Goal: Task Accomplishment & Management: Complete application form

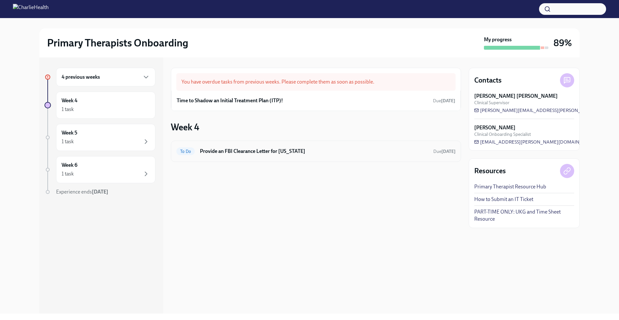
click at [281, 149] on h6 "Provide an FBI Clearance Letter for [US_STATE]" at bounding box center [314, 151] width 228 height 7
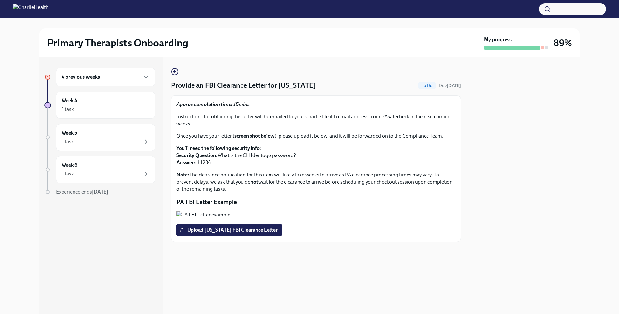
drag, startPoint x: 217, startPoint y: 163, endPoint x: 197, endPoint y: 165, distance: 20.7
click at [197, 165] on p "You'll need the following security info: Security Question: What is the CH Iden…" at bounding box center [315, 155] width 279 height 21
copy p "ch1234"
click at [245, 233] on span "Upload [US_STATE] FBI Clearance Letter" at bounding box center [229, 229] width 97 height 6
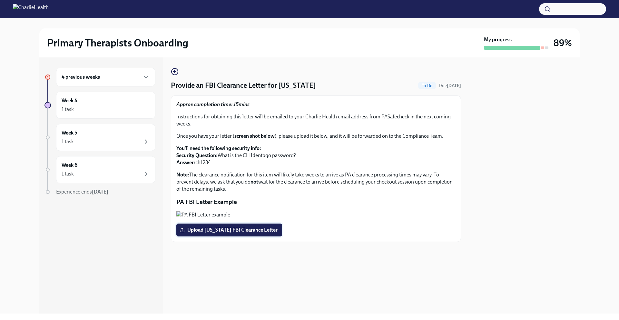
click at [0, 0] on input "Upload [US_STATE] FBI Clearance Letter" at bounding box center [0, 0] width 0 height 0
click at [92, 82] on div "4 previous weeks" at bounding box center [105, 77] width 99 height 19
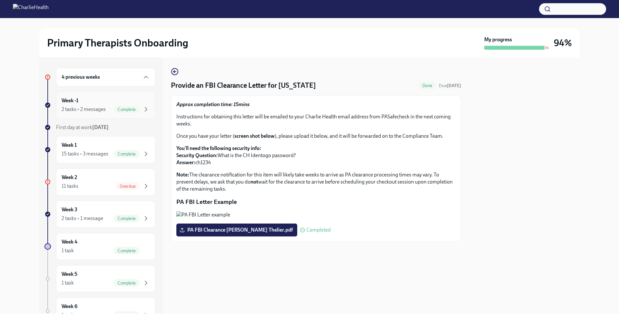
click at [96, 112] on div "2 tasks • 2 messages" at bounding box center [84, 109] width 44 height 7
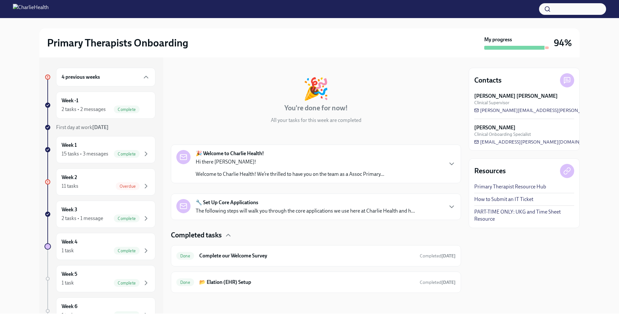
click at [286, 169] on div "Hi there [PERSON_NAME]! Welcome to Charlie Health! We’re thrilled to have you o…" at bounding box center [290, 167] width 188 height 19
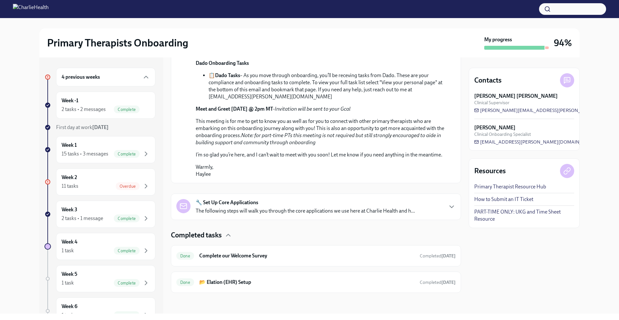
click at [278, 203] on div "🔧 Set Up Core Applications The following steps will walk you through the core a…" at bounding box center [305, 206] width 219 height 15
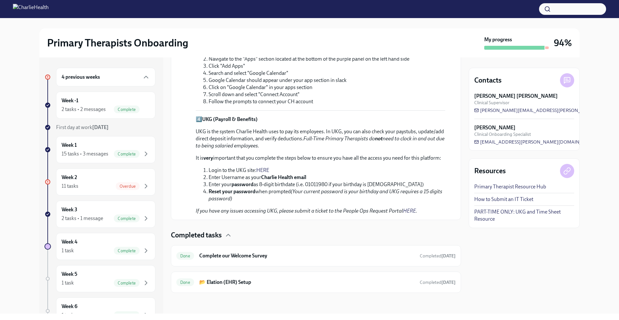
scroll to position [788, 0]
click at [256, 256] on h6 "Complete our Welcome Survey" at bounding box center [306, 255] width 215 height 7
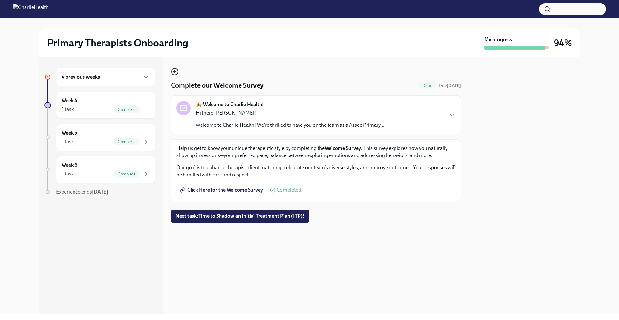
click at [177, 71] on icon "button" at bounding box center [175, 72] width 8 height 8
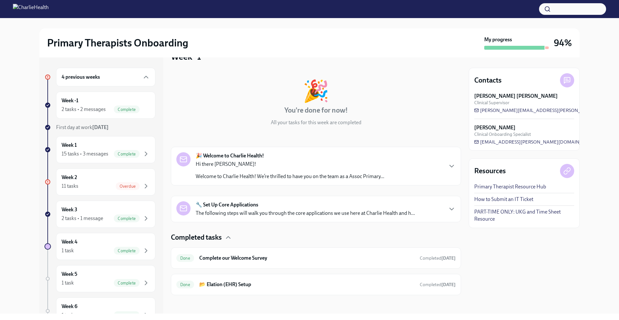
scroll to position [19, 0]
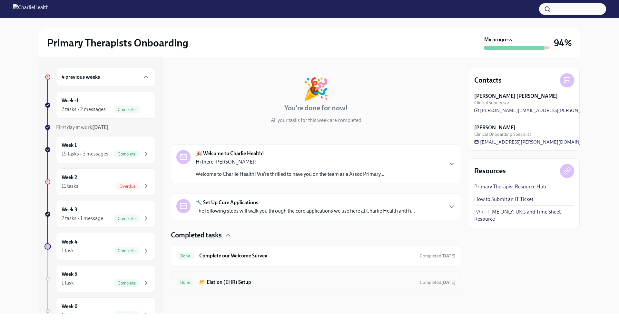
click at [249, 280] on h6 "📂 Elation (EHR) Setup" at bounding box center [306, 281] width 215 height 7
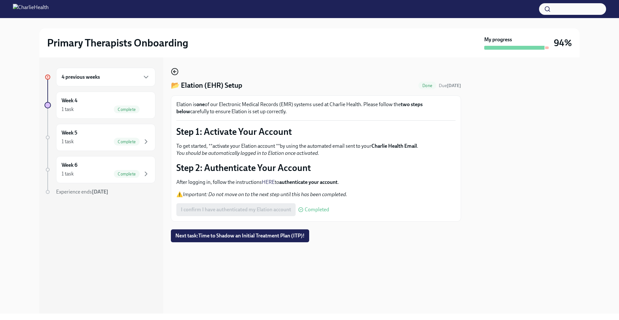
click at [174, 73] on icon "button" at bounding box center [175, 72] width 8 height 8
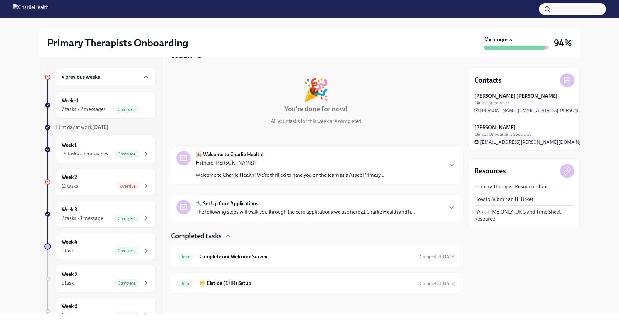
scroll to position [19, 0]
click at [91, 152] on div "15 tasks • 3 messages" at bounding box center [85, 153] width 47 height 7
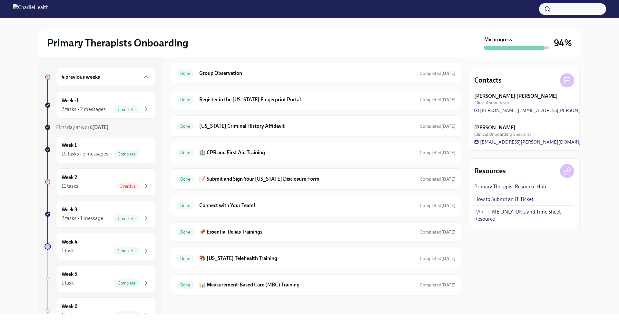
scroll to position [431, 0]
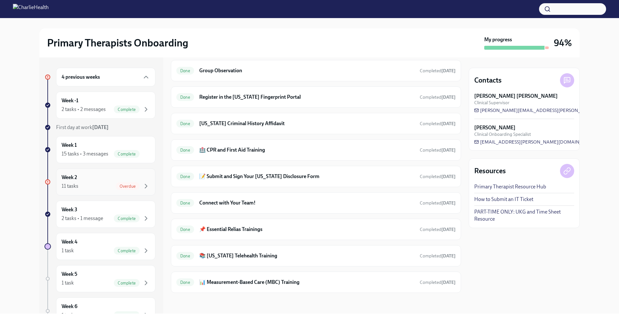
click at [97, 186] on div "Week 2 11 tasks Overdue" at bounding box center [106, 182] width 88 height 16
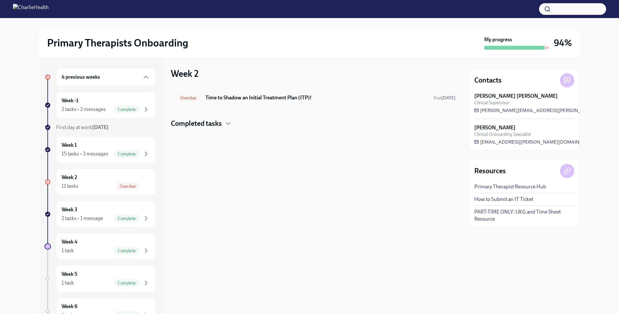
click at [259, 95] on h6 "Time to Shadow an Initial Treatment Plan (ITP)!" at bounding box center [316, 97] width 223 height 7
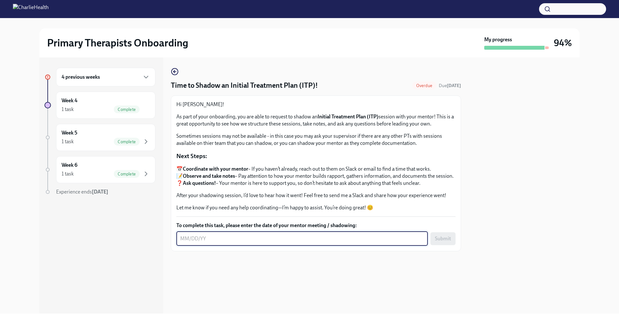
click at [225, 242] on textarea "To complete this task, please enter the date of your mentor meeting / shadowing:" at bounding box center [302, 239] width 244 height 8
drag, startPoint x: 219, startPoint y: 248, endPoint x: 174, endPoint y: 246, distance: 45.4
click at [173, 246] on div "Hi [PERSON_NAME]! As part of your onboarding, you are able to request to shadow…" at bounding box center [316, 173] width 290 height 156
click at [184, 242] on textarea "08122025" at bounding box center [302, 239] width 244 height 8
click at [186, 242] on textarea "08122025" at bounding box center [302, 239] width 244 height 8
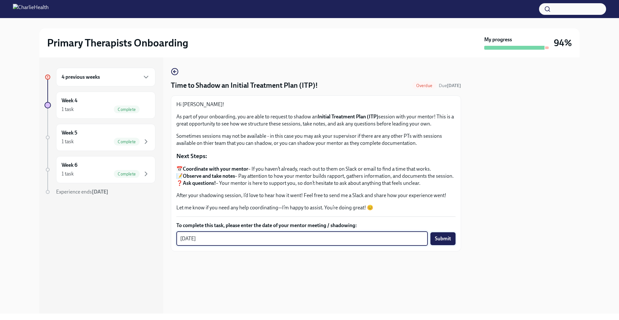
type textarea "[DATE]"
click at [442, 242] on span "Submit" at bounding box center [443, 238] width 16 height 6
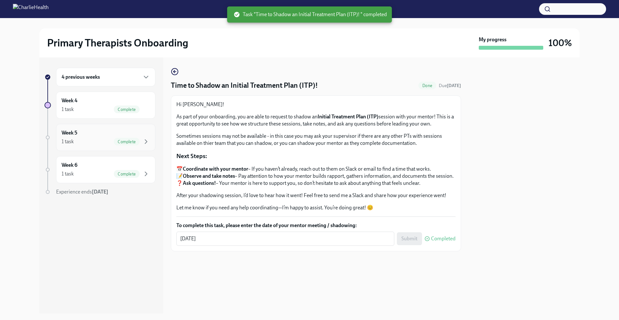
click at [94, 140] on div "1 task Complete" at bounding box center [106, 142] width 88 height 8
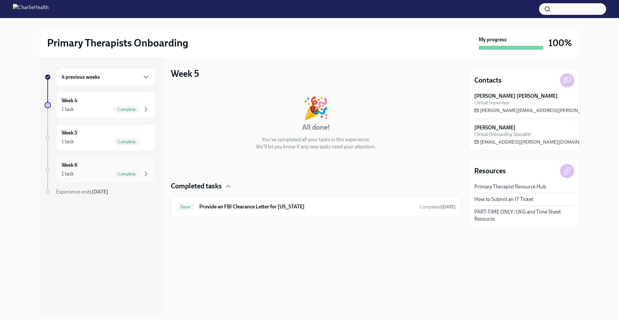
click at [97, 176] on div "1 task Complete" at bounding box center [106, 174] width 88 height 8
click at [92, 132] on div "Week 5 1 task Complete" at bounding box center [106, 137] width 88 height 16
click at [94, 115] on div "Week 4 1 task Complete" at bounding box center [105, 104] width 99 height 27
